Goal: Information Seeking & Learning: Find contact information

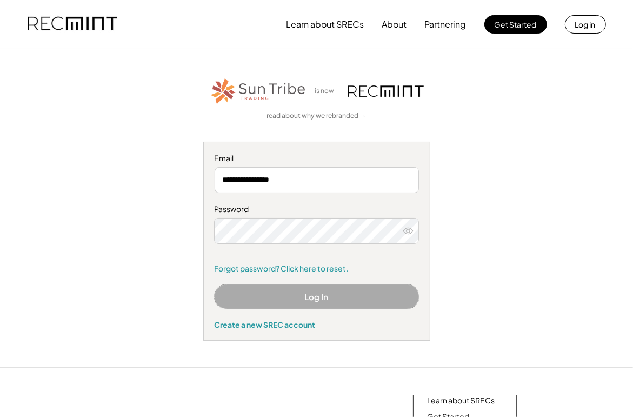
click at [320, 298] on button "Log In" at bounding box center [317, 296] width 204 height 24
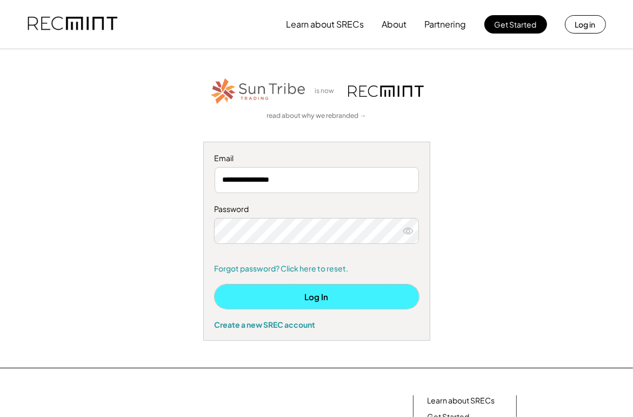
click at [323, 295] on button "Log In" at bounding box center [317, 296] width 204 height 24
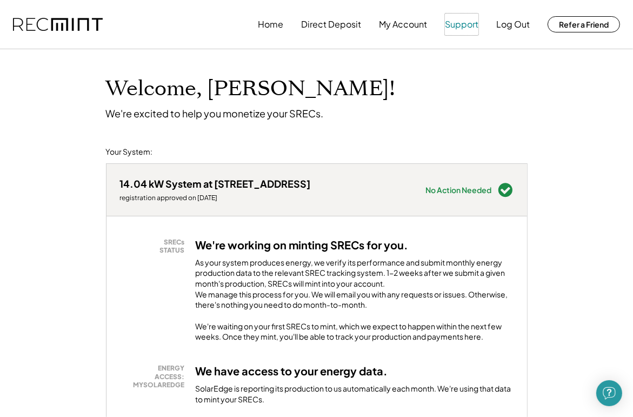
click at [461, 24] on button "Support" at bounding box center [462, 25] width 34 height 22
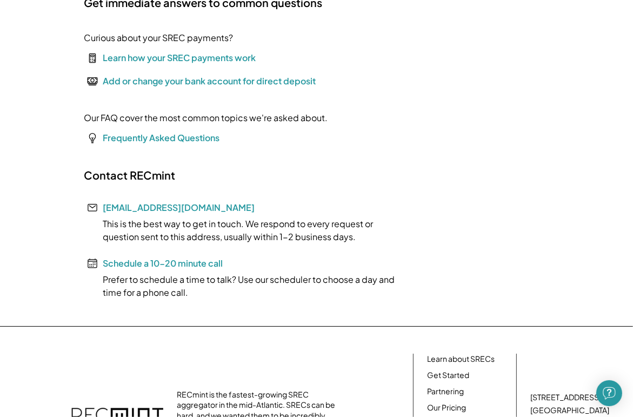
scroll to position [157, 0]
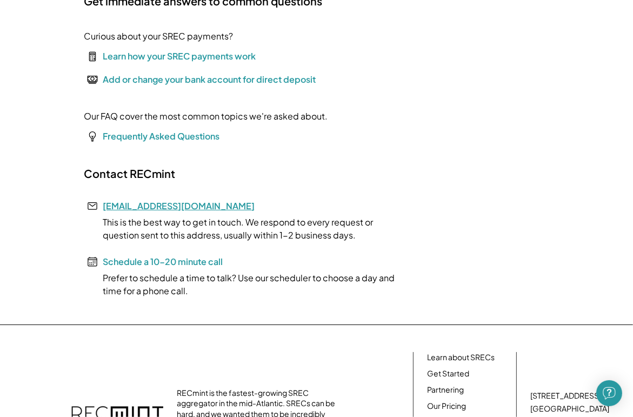
click at [142, 207] on link "[EMAIL_ADDRESS][DOMAIN_NAME]" at bounding box center [179, 205] width 152 height 11
drag, startPoint x: 101, startPoint y: 202, endPoint x: 188, endPoint y: 200, distance: 86.5
click at [188, 200] on div "Contact RECmint help@recmint.com This is the best way to get in touch. We respo…" at bounding box center [246, 232] width 324 height 131
drag, startPoint x: 188, startPoint y: 200, endPoint x: 159, endPoint y: 209, distance: 29.4
copy link "[EMAIL_ADDRESS][DOMAIN_NAME]"
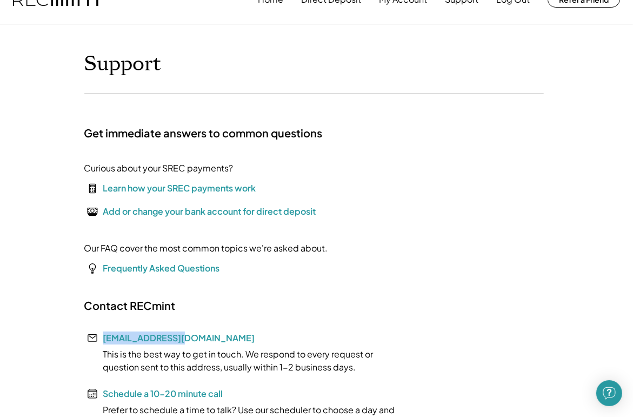
scroll to position [0, 0]
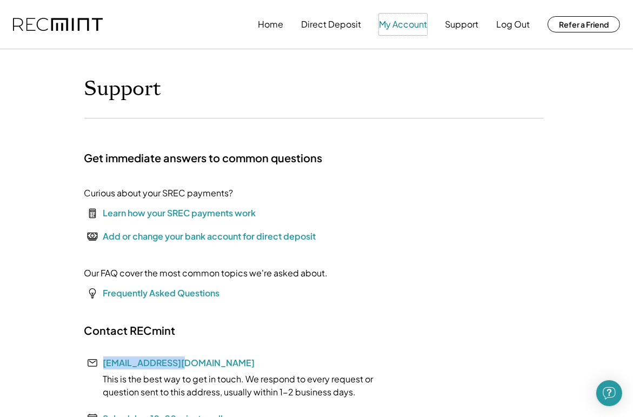
click at [397, 29] on button "My Account" at bounding box center [403, 25] width 48 height 22
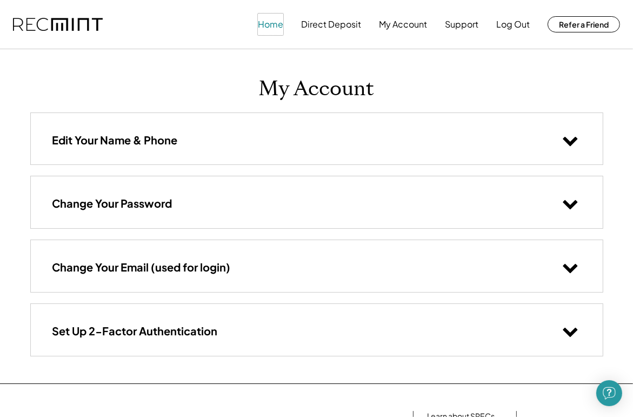
click at [265, 22] on button "Home" at bounding box center [270, 25] width 25 height 22
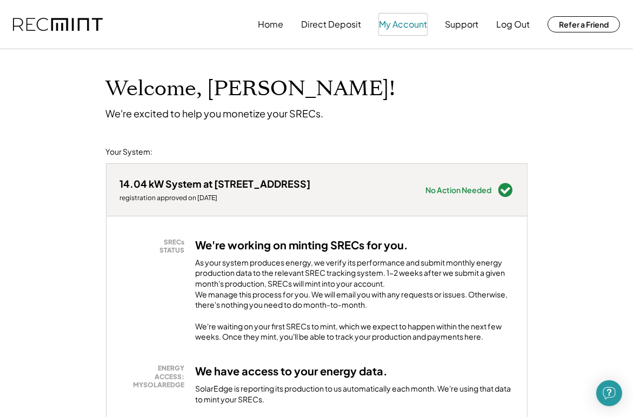
click at [396, 24] on button "My Account" at bounding box center [403, 25] width 48 height 22
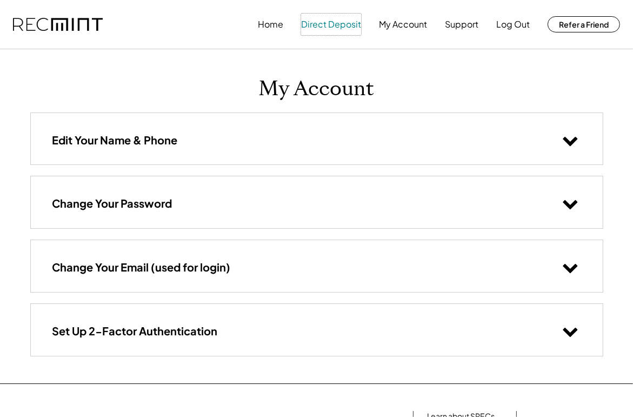
click at [343, 24] on button "Direct Deposit" at bounding box center [331, 25] width 60 height 22
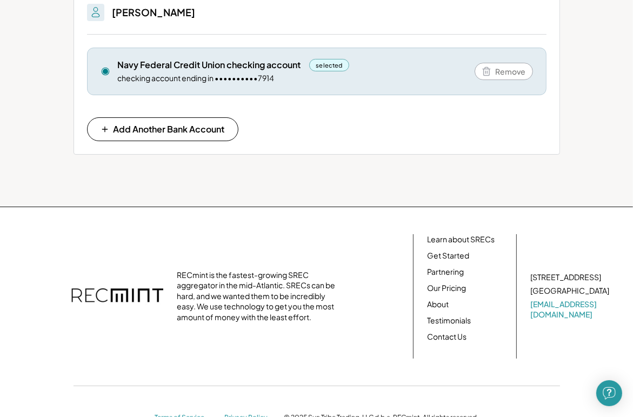
scroll to position [162, 0]
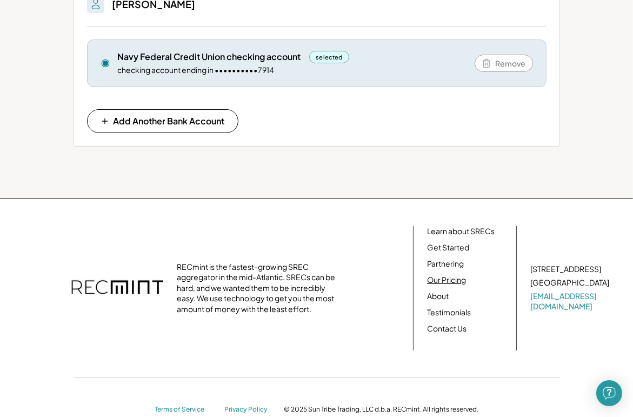
click at [443, 278] on link "Our Pricing" at bounding box center [446, 280] width 39 height 11
